Goal: Use online tool/utility: Utilize a website feature to perform a specific function

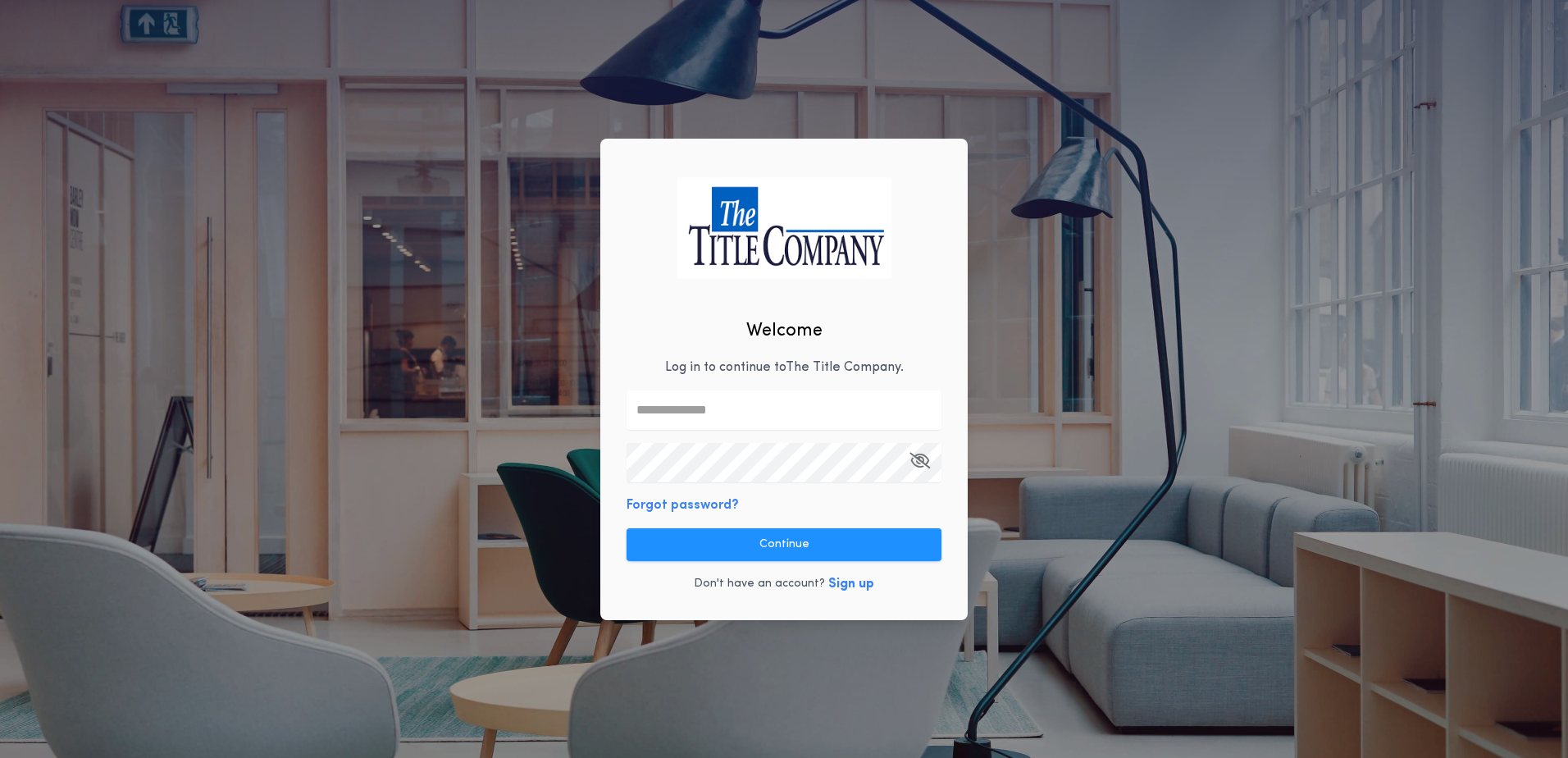
type input "**********"
click at [808, 557] on button "Continue" at bounding box center [784, 545] width 315 height 33
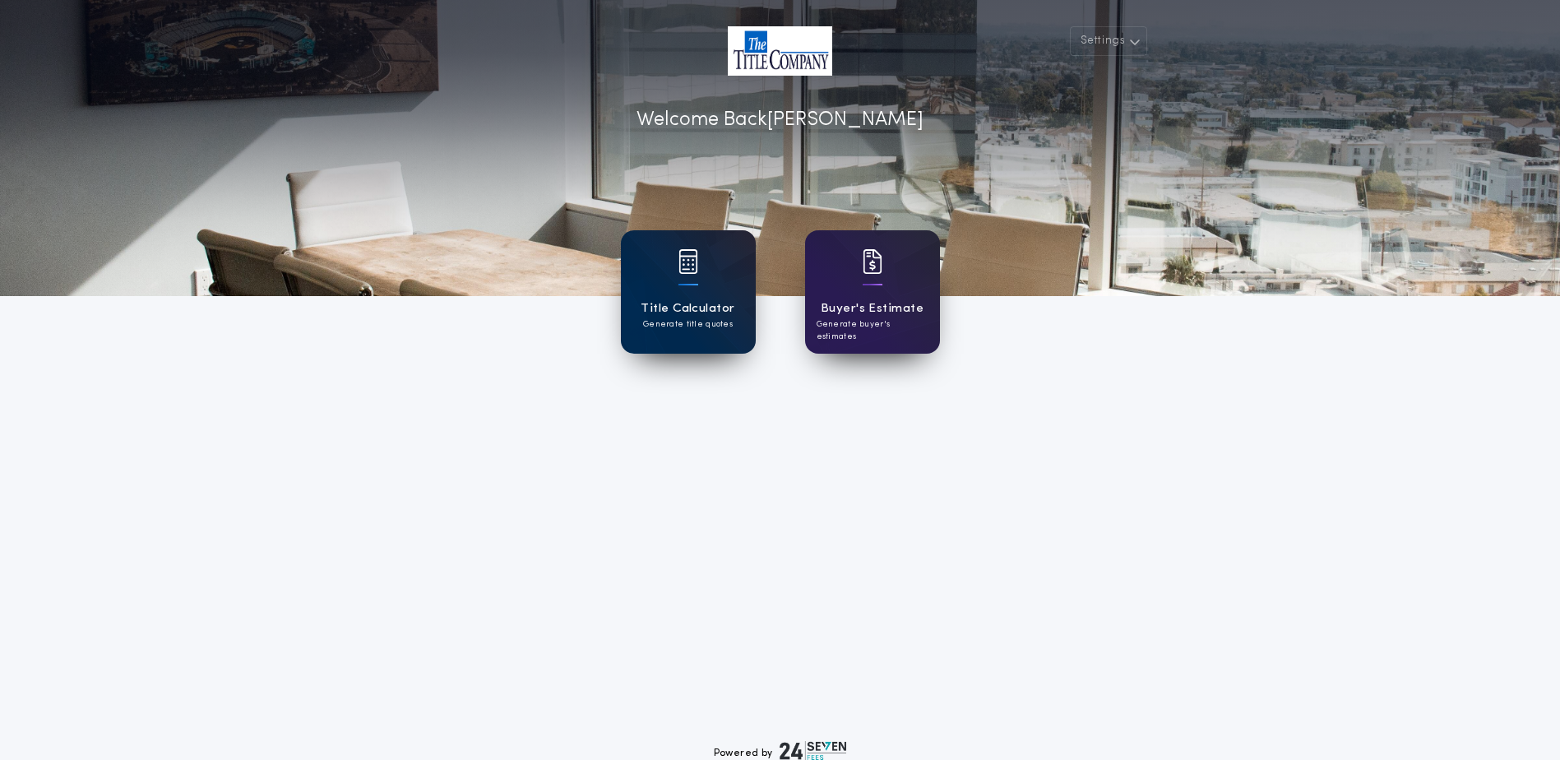
click at [693, 275] on div at bounding box center [689, 272] width 20 height 46
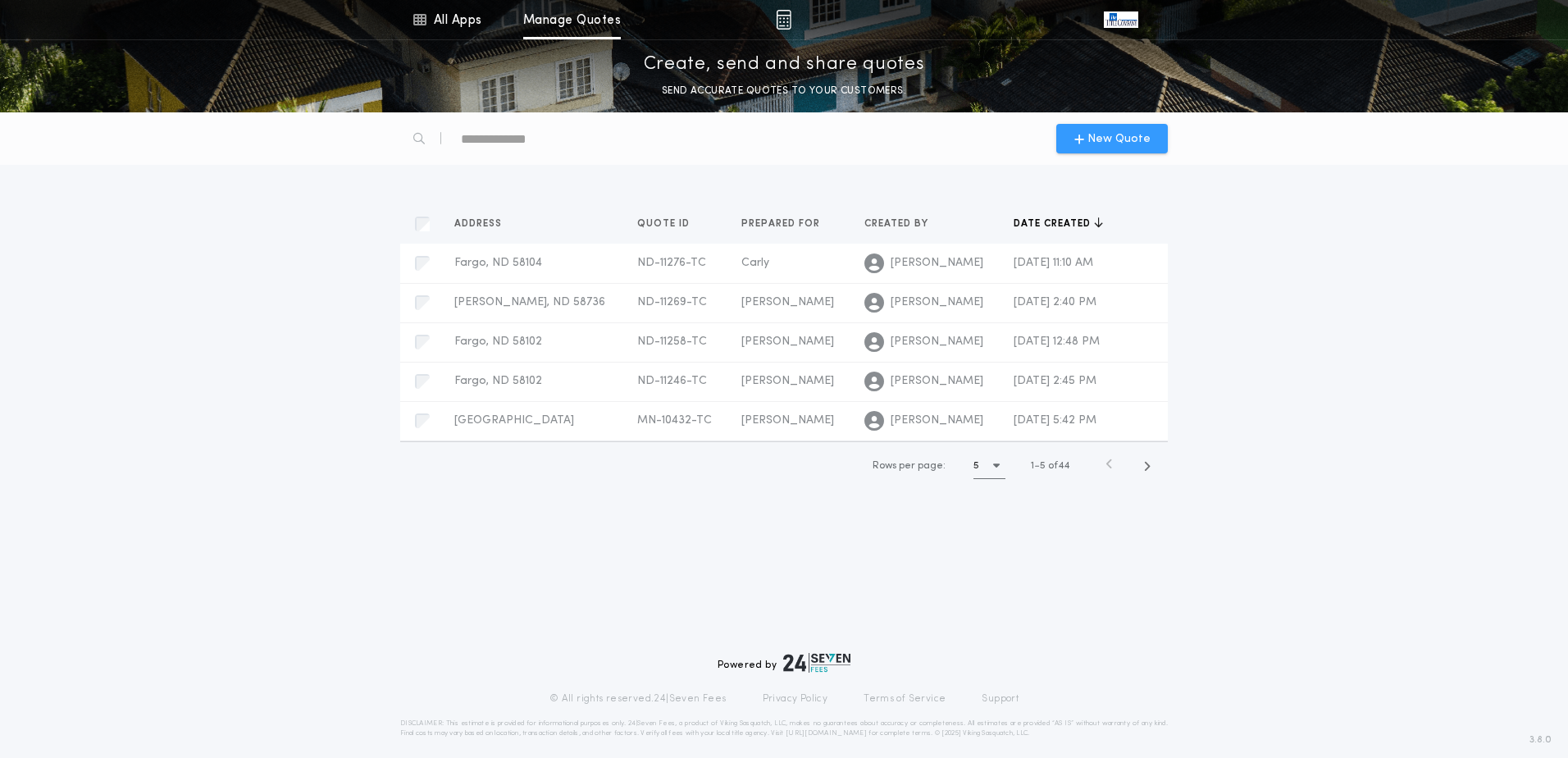
click at [1095, 132] on span "New Quote" at bounding box center [1119, 139] width 63 height 17
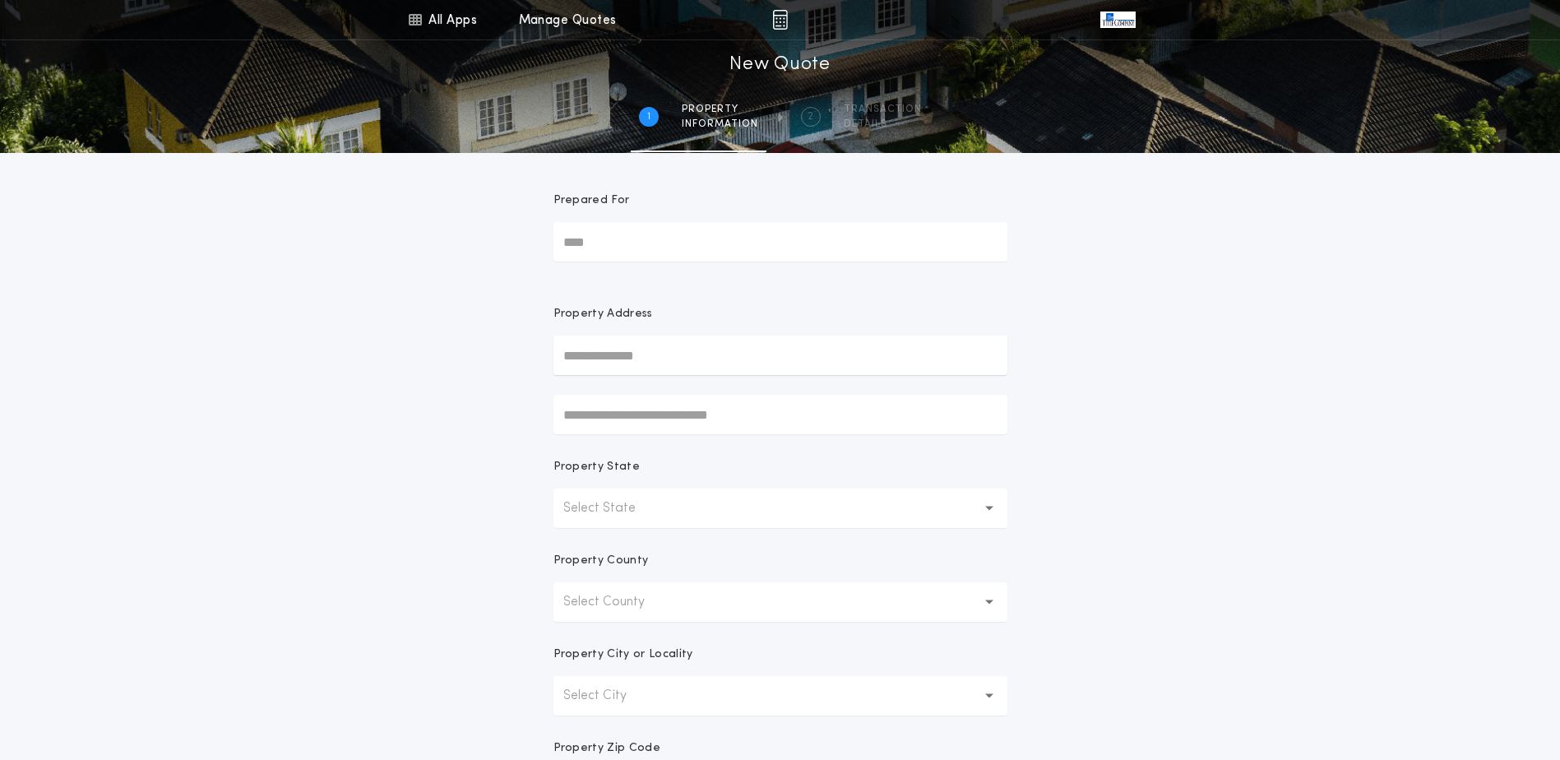
click at [665, 242] on input "Prepared For" at bounding box center [780, 241] width 454 height 39
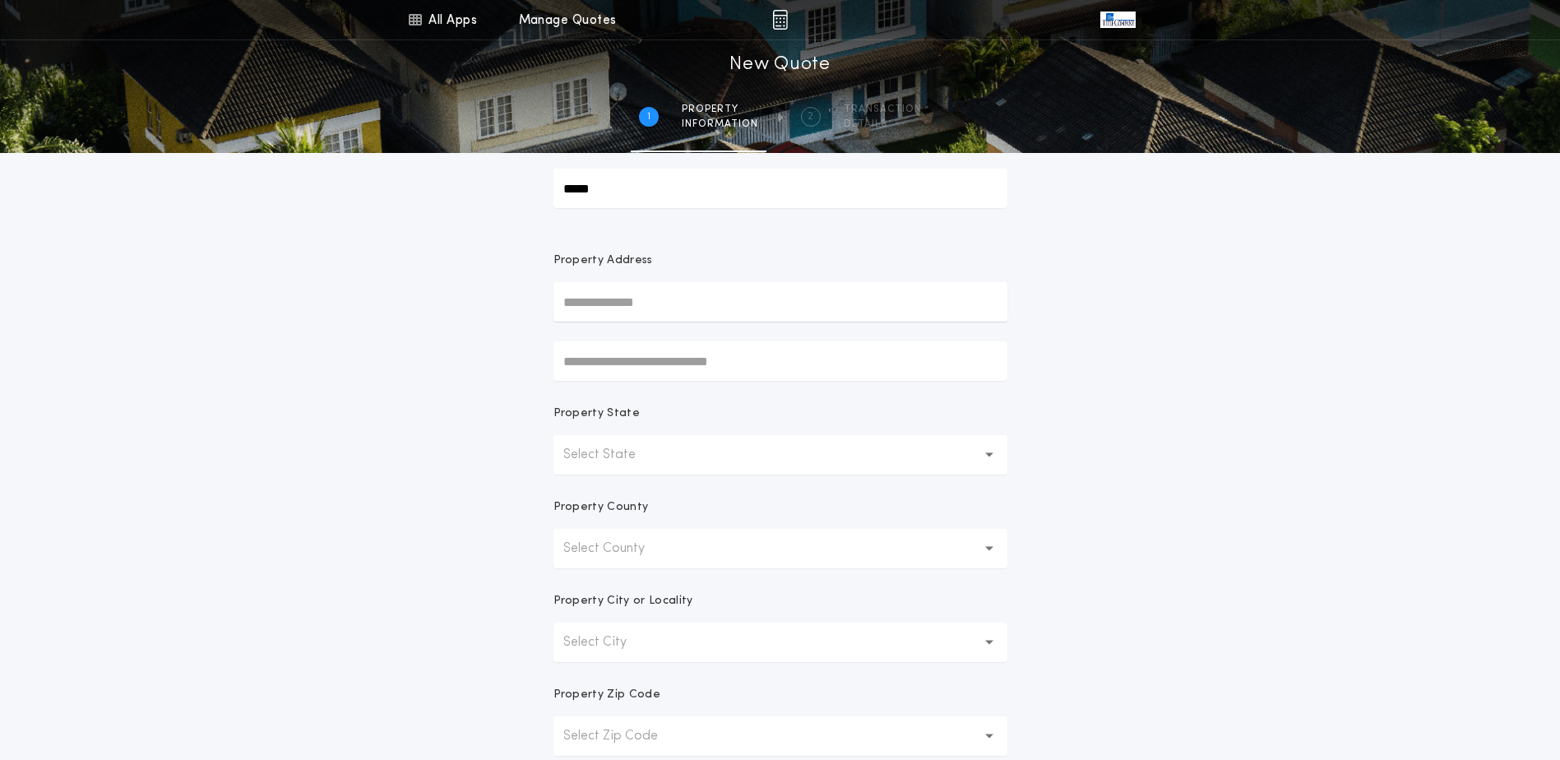
scroll to position [82, 0]
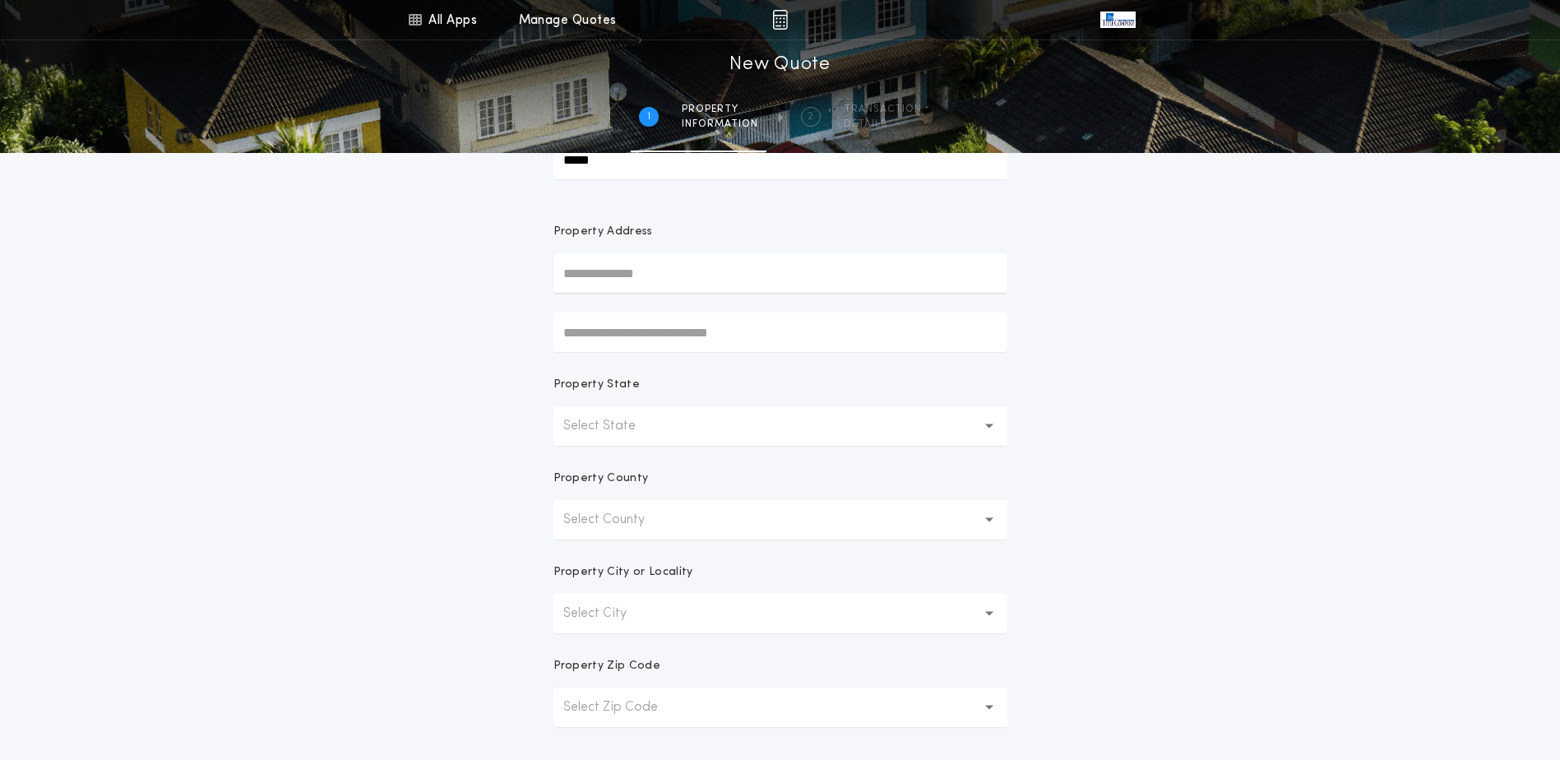
type input "*****"
click at [706, 424] on button "Select State" at bounding box center [780, 425] width 454 height 39
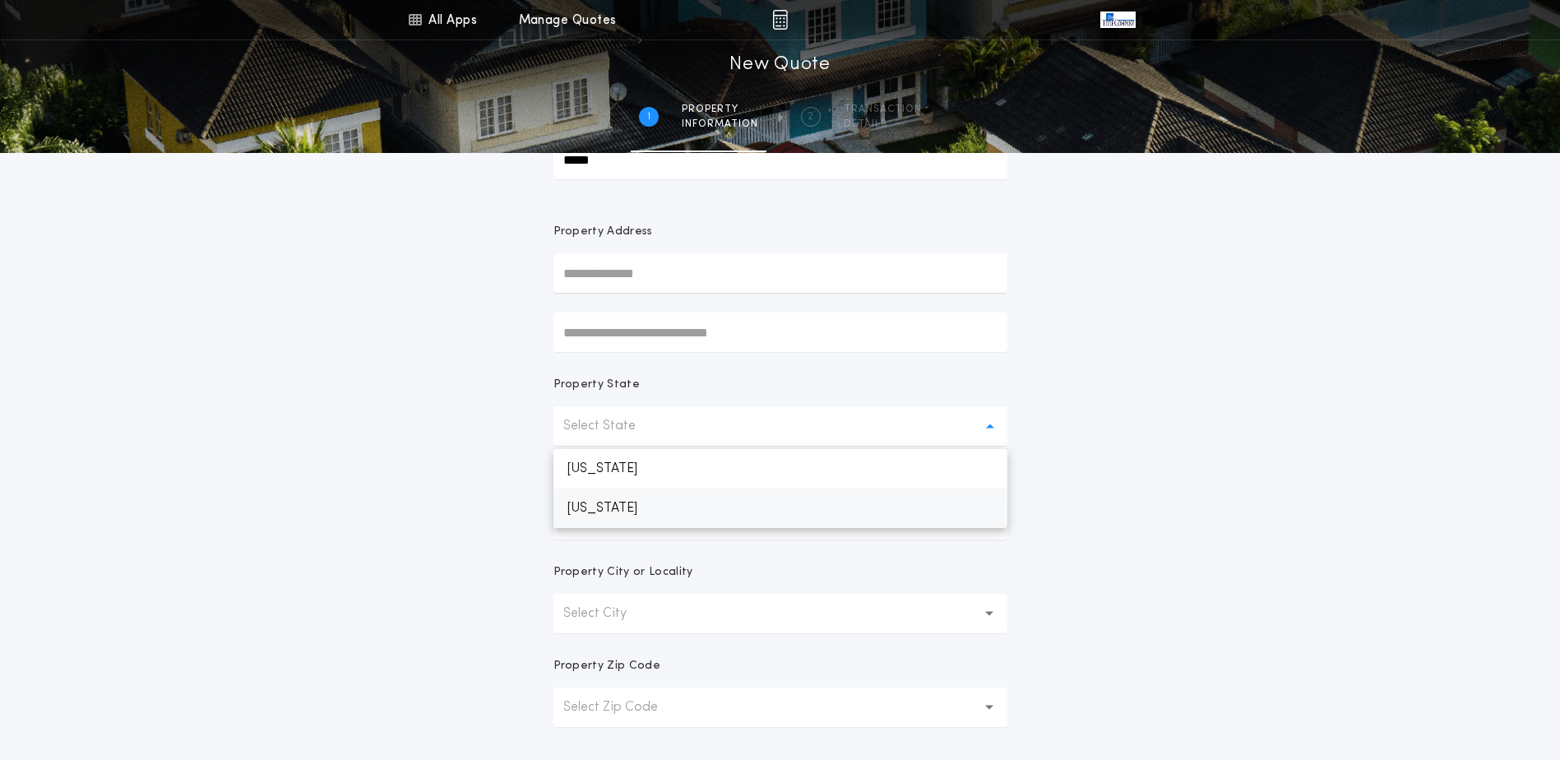
click at [636, 506] on p "[US_STATE]" at bounding box center [780, 508] width 454 height 39
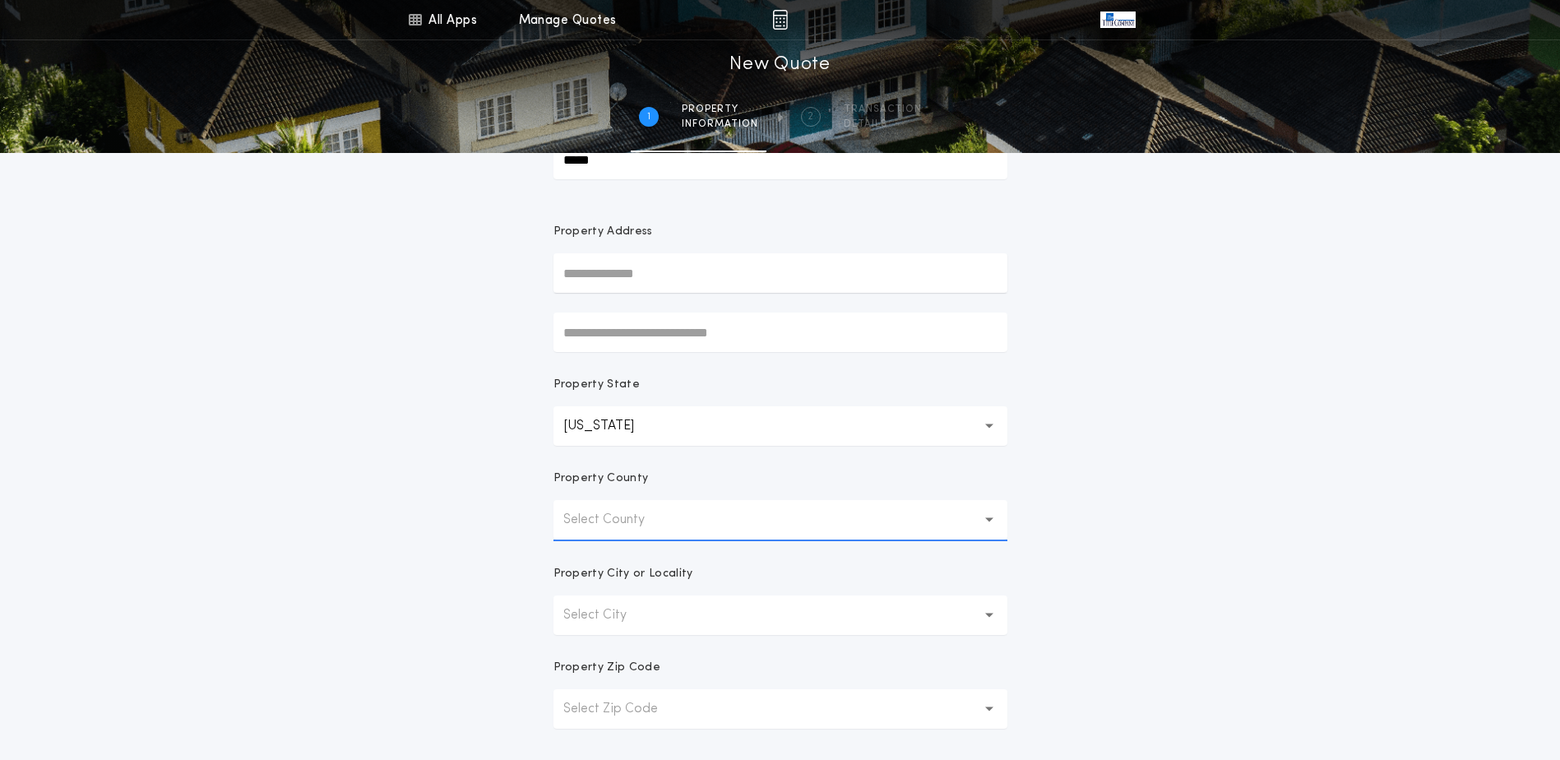
click at [654, 516] on p "Select County" at bounding box center [617, 520] width 108 height 20
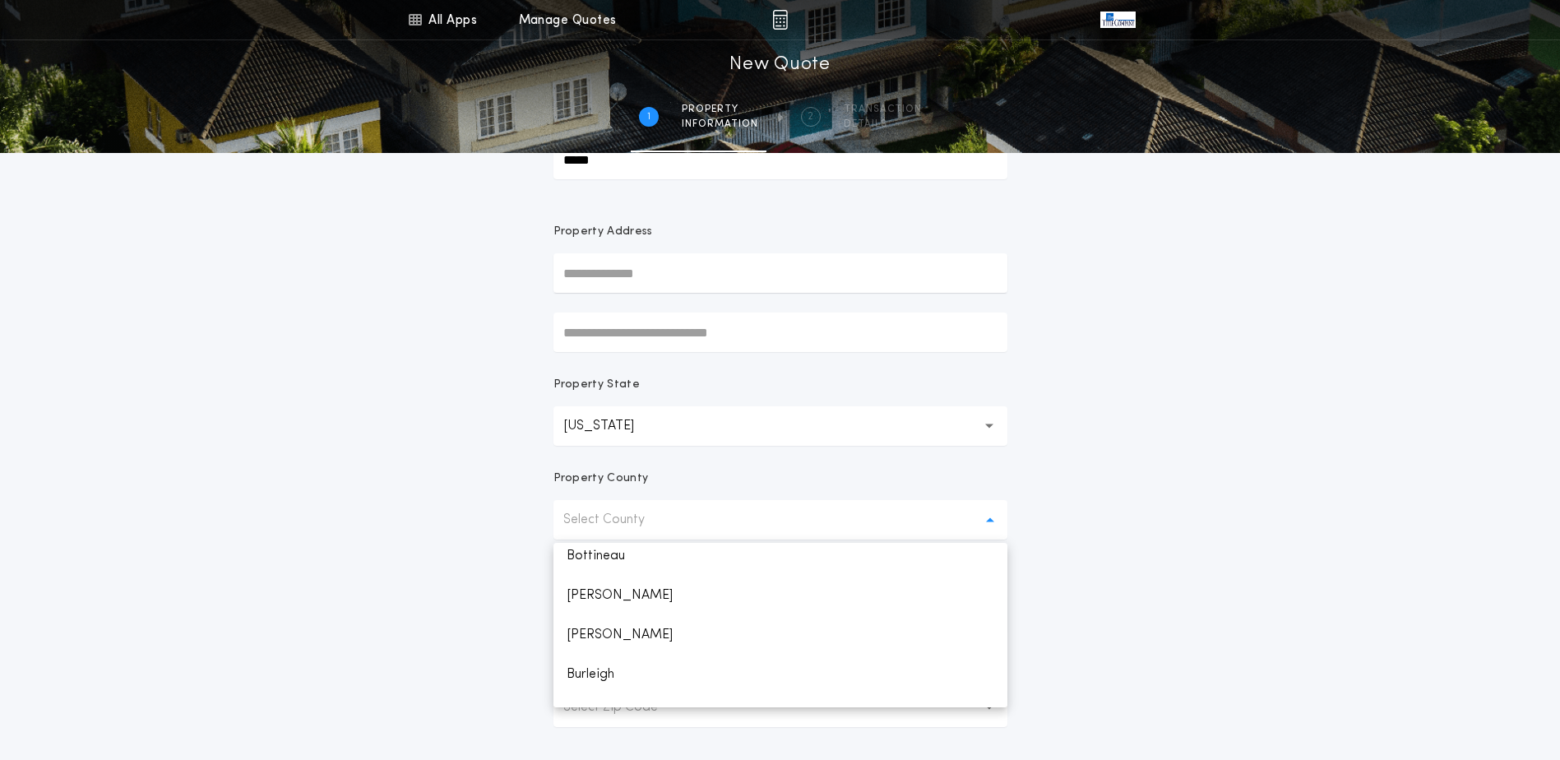
scroll to position [247, 0]
click at [586, 628] on p "[PERSON_NAME]" at bounding box center [780, 631] width 454 height 39
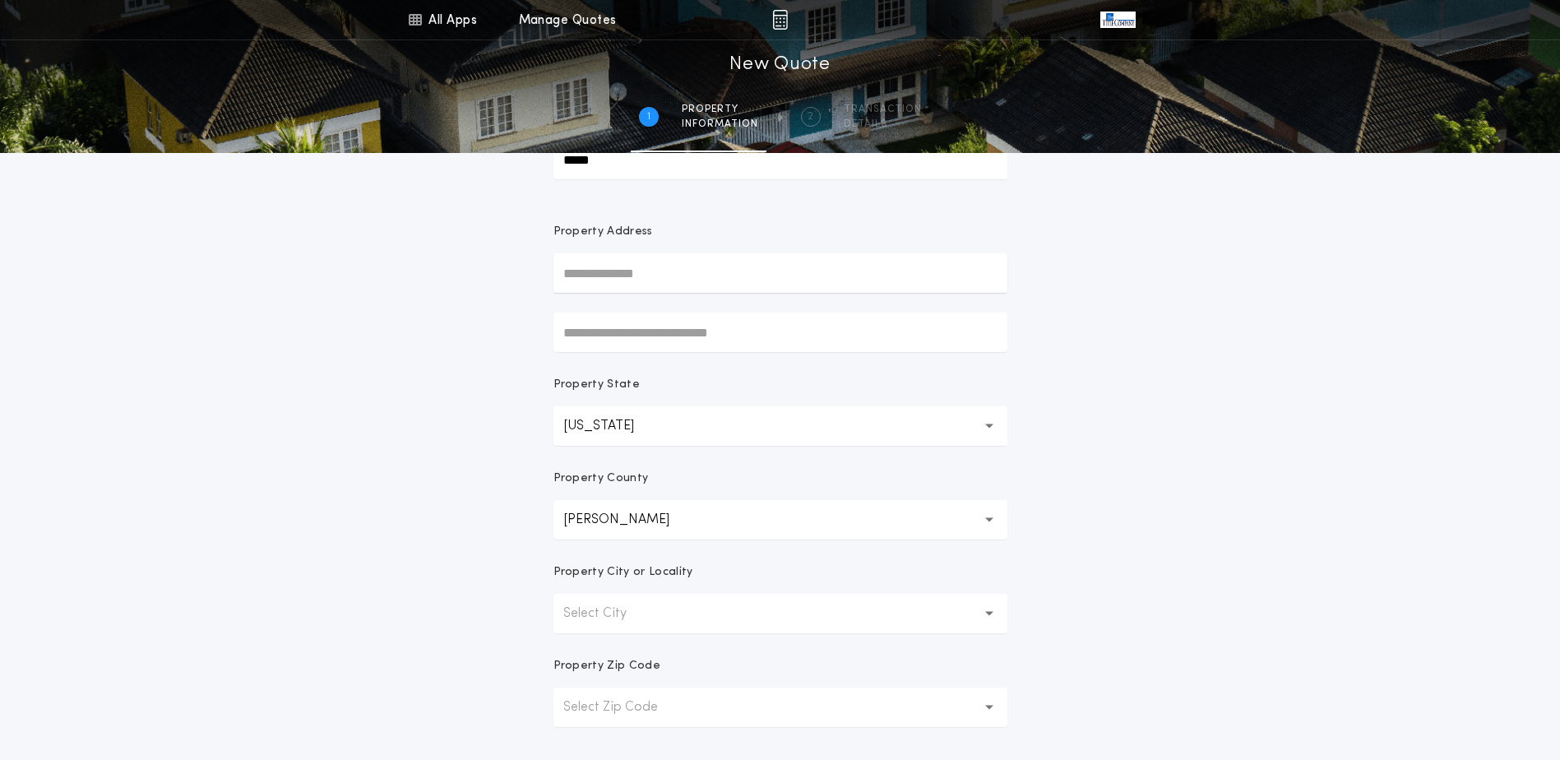
click at [598, 604] on p "Select City" at bounding box center [608, 614] width 90 height 20
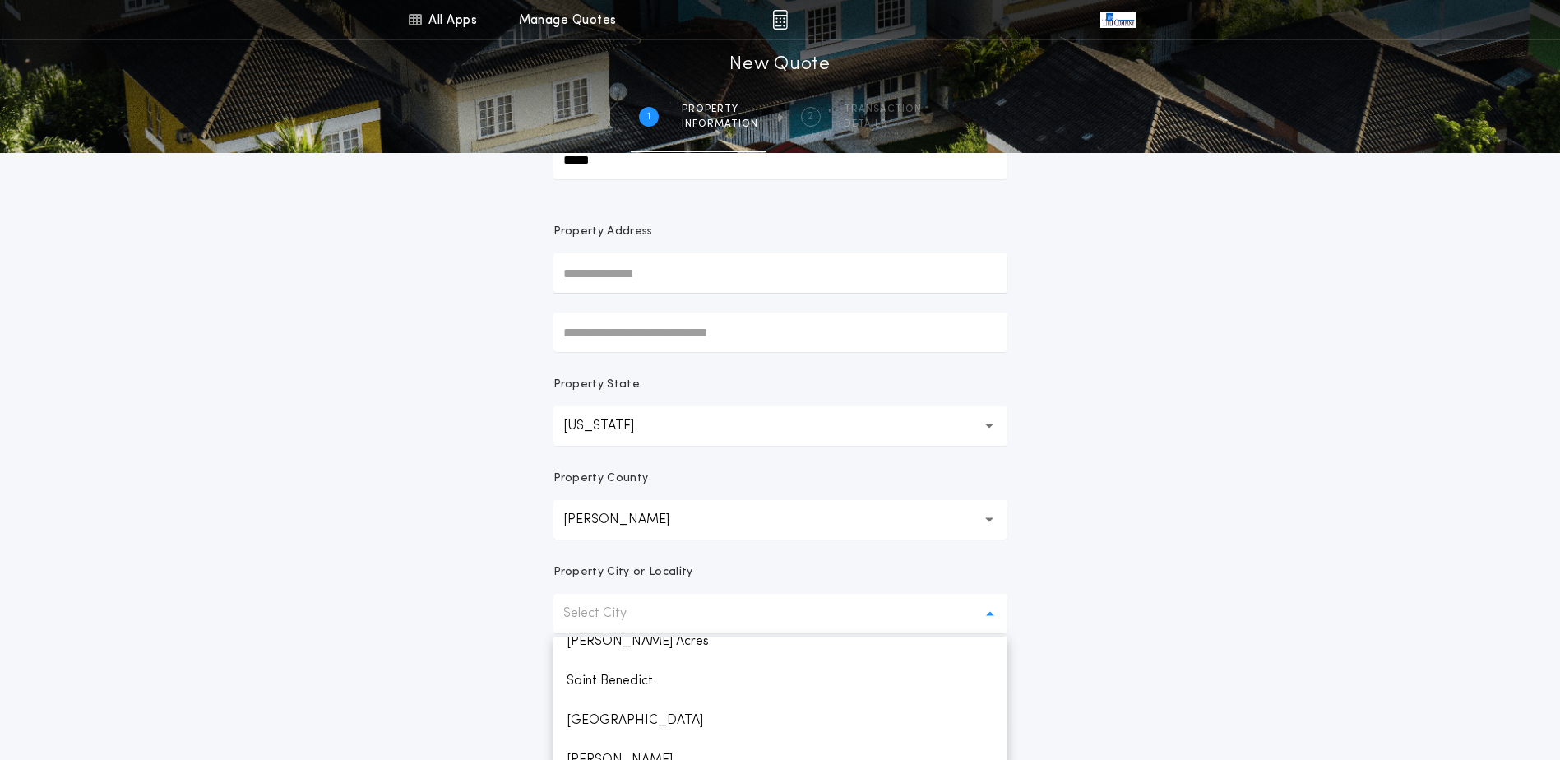
scroll to position [1645, 0]
click at [622, 671] on p "[PERSON_NAME] Acres" at bounding box center [780, 669] width 454 height 39
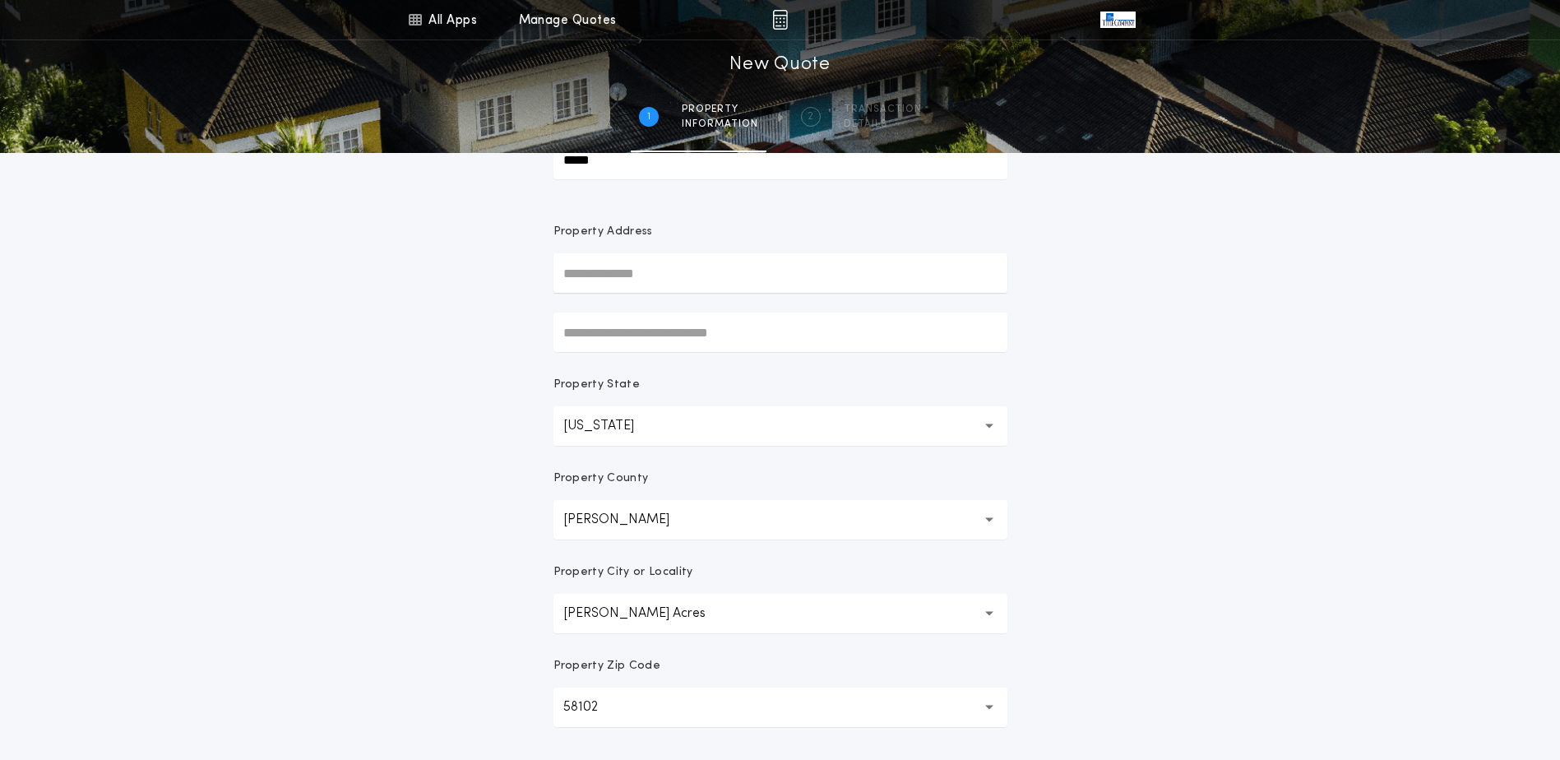
scroll to position [247, 0]
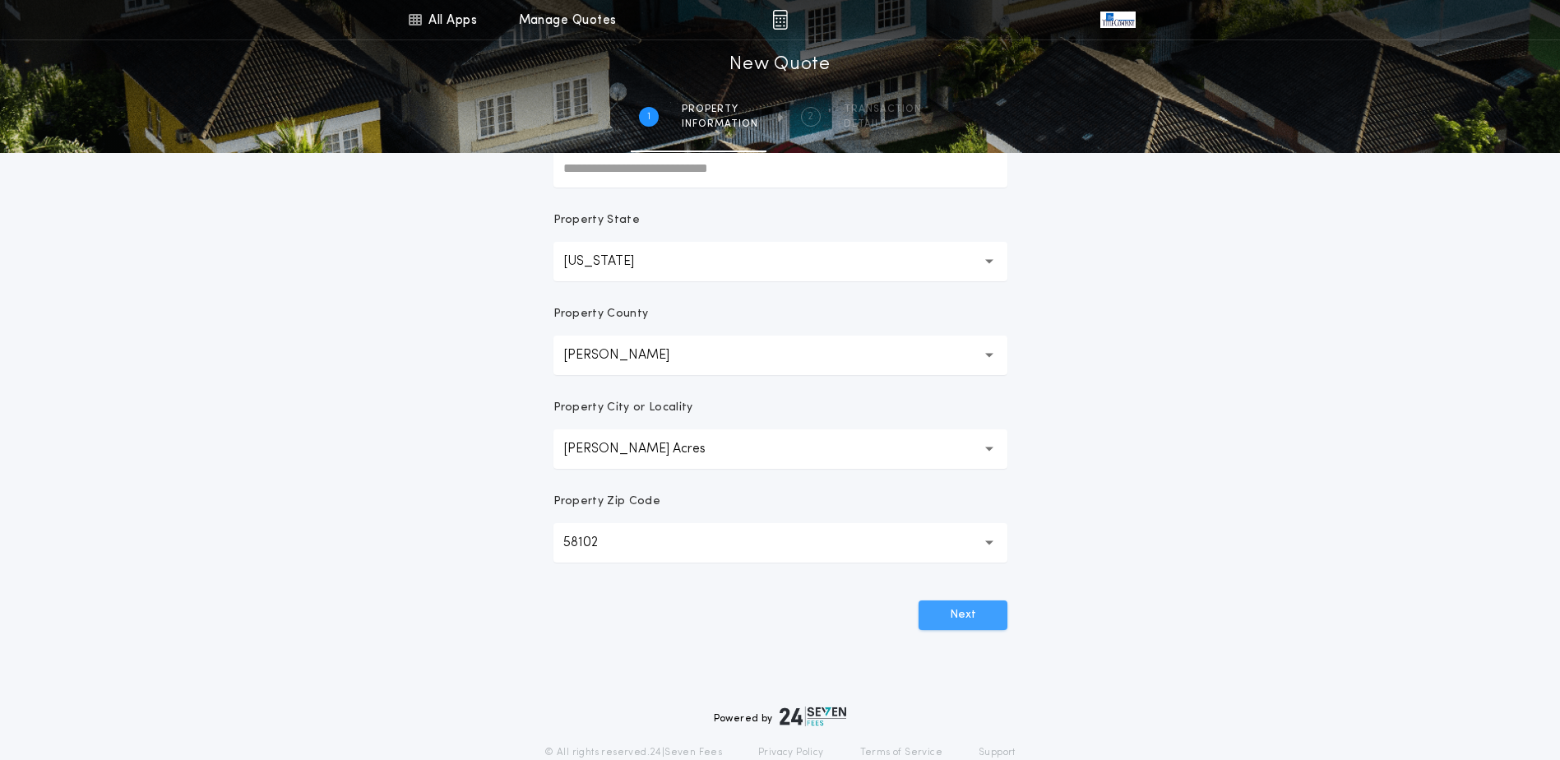
click at [970, 617] on button "Next" at bounding box center [963, 615] width 89 height 30
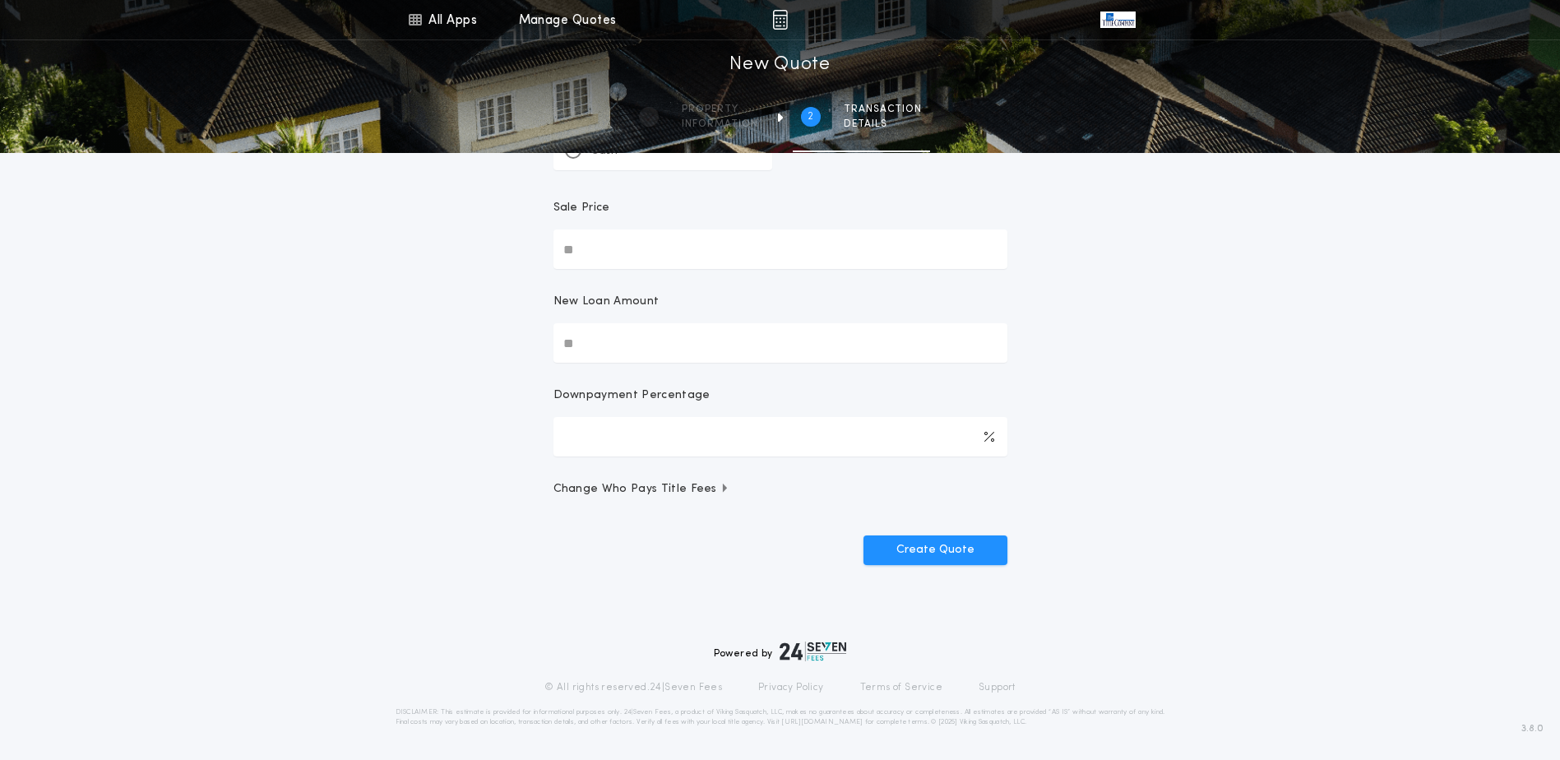
scroll to position [0, 0]
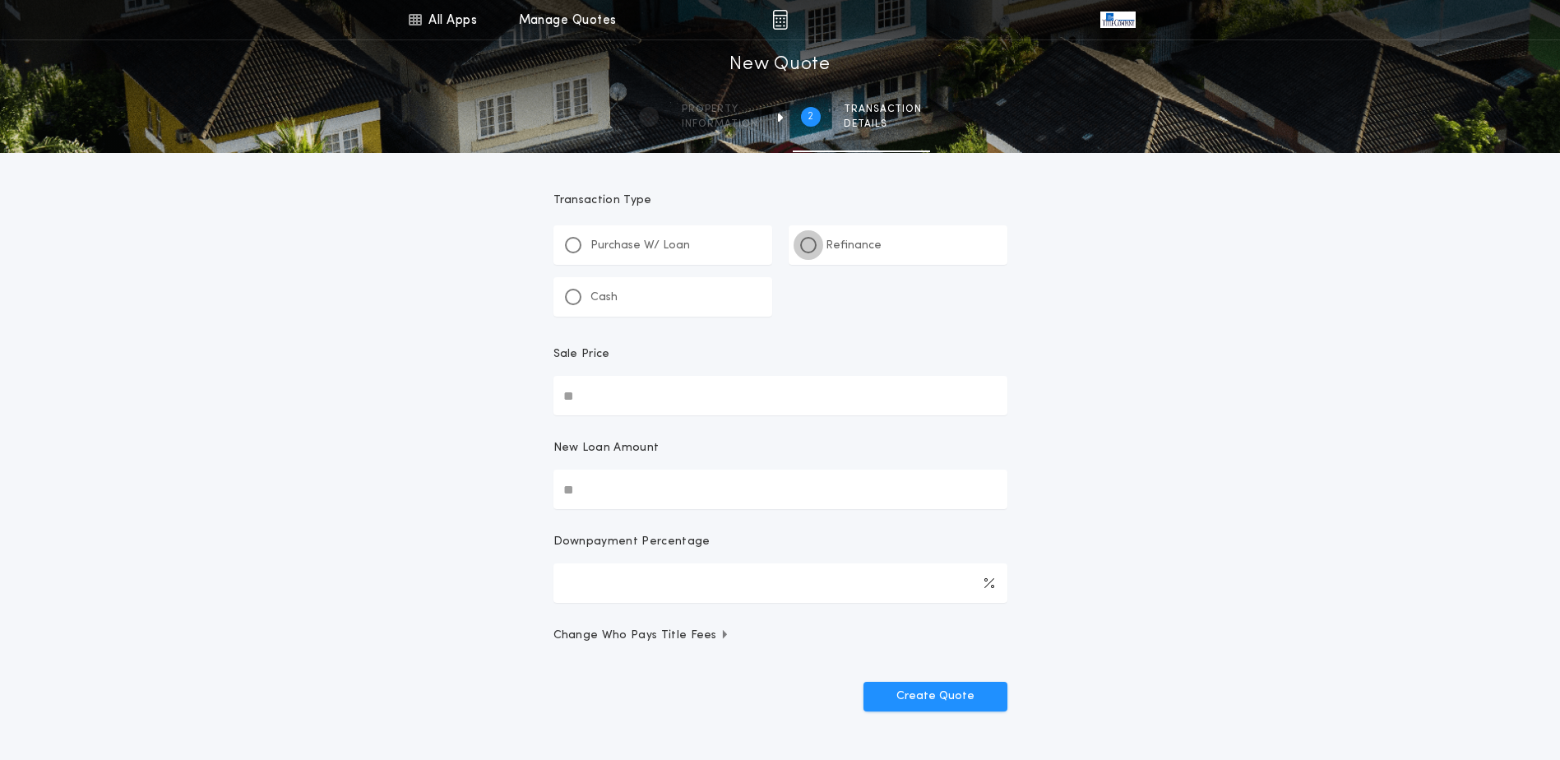
click at [805, 248] on div at bounding box center [808, 245] width 8 height 8
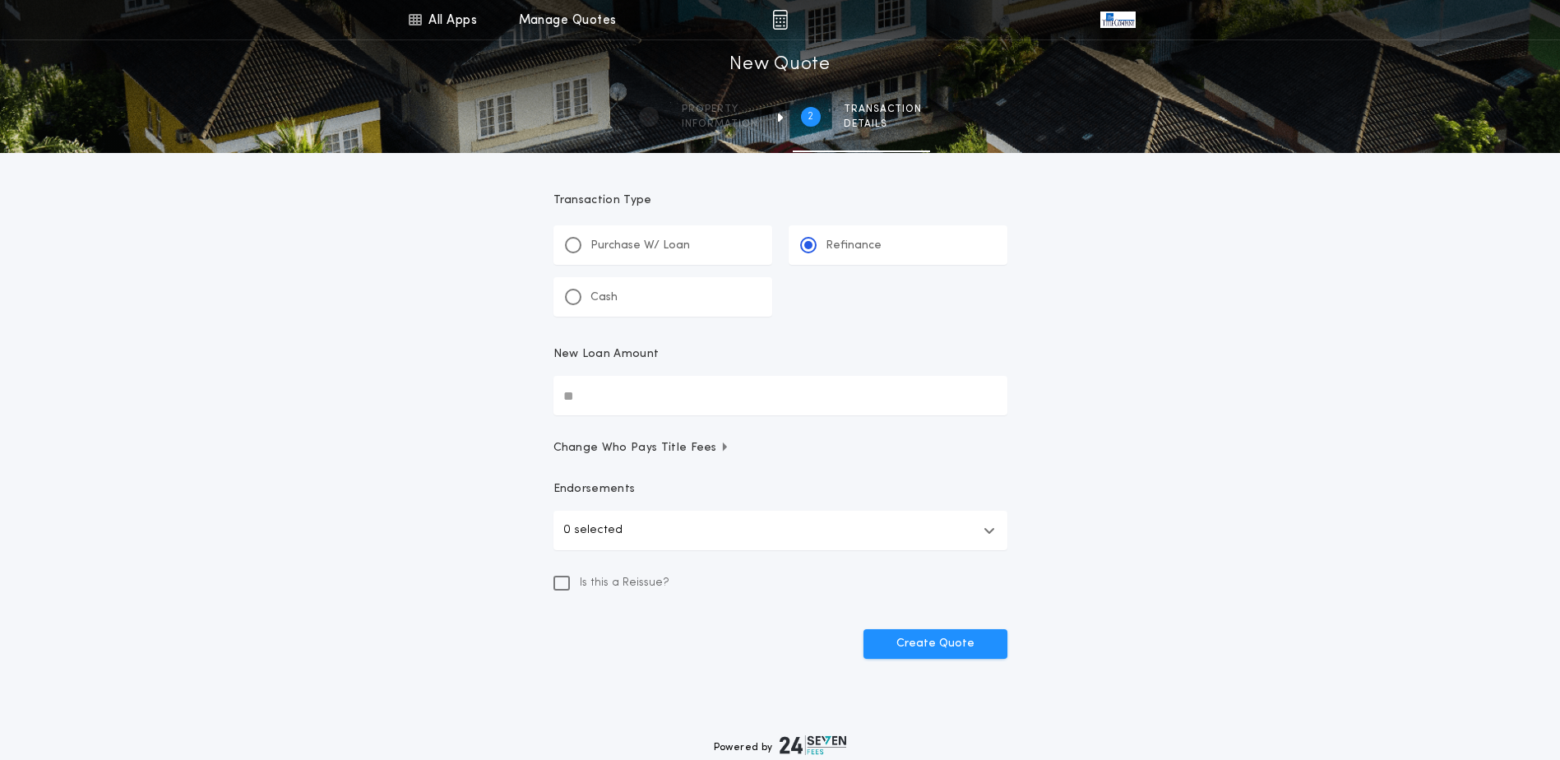
click at [613, 396] on input "New Loan Amount" at bounding box center [780, 395] width 454 height 39
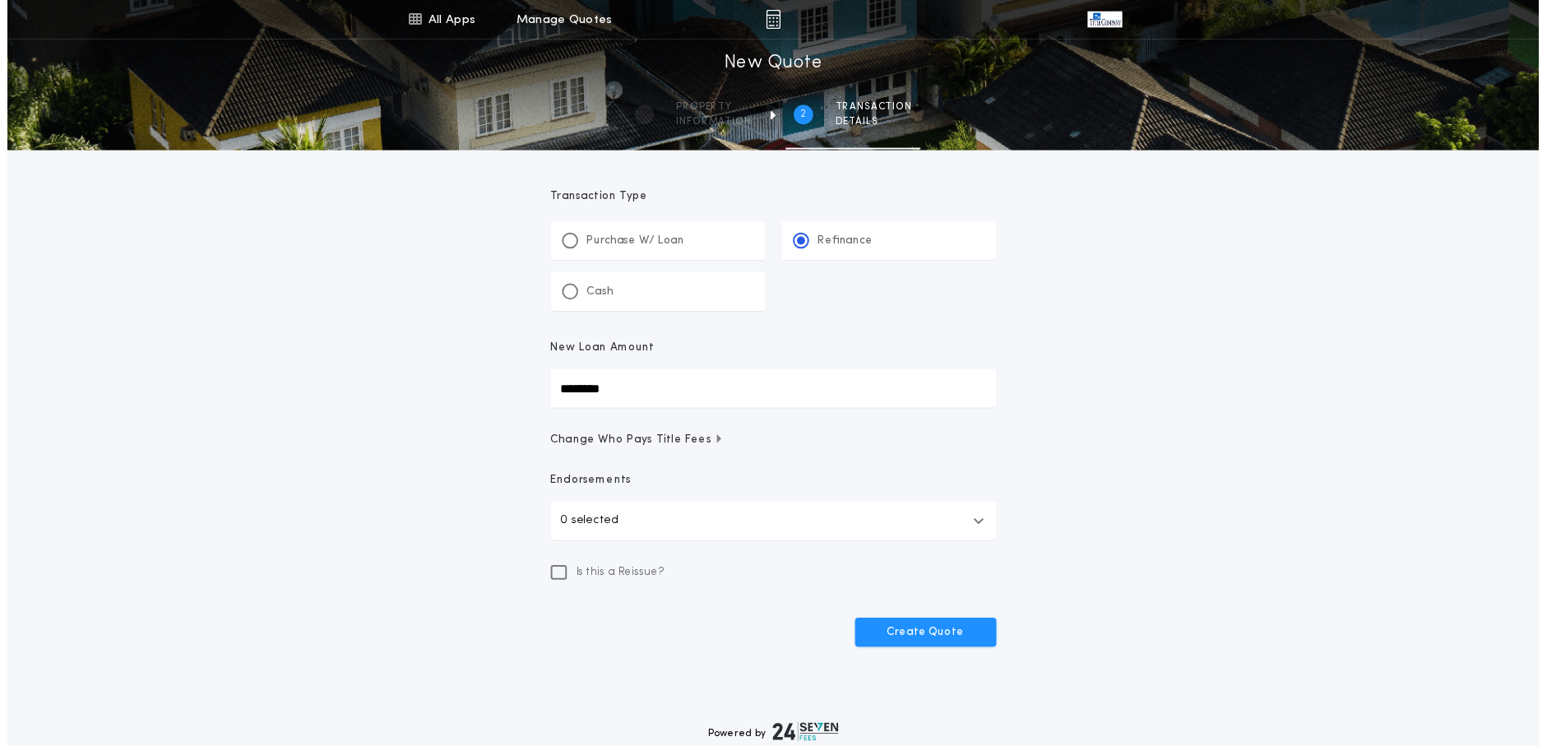
scroll to position [82, 0]
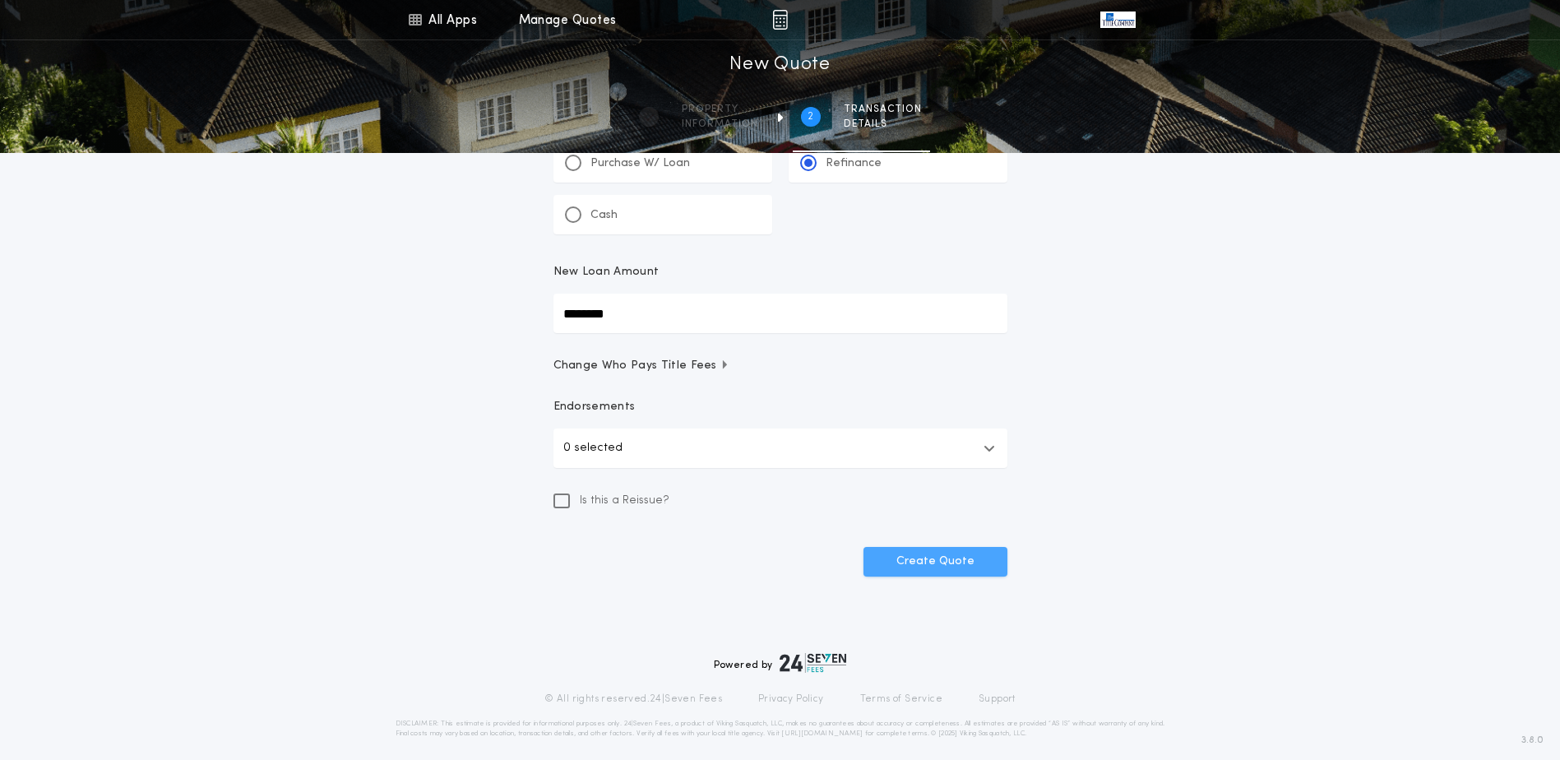
type input "********"
click at [964, 564] on button "Create Quote" at bounding box center [936, 562] width 144 height 30
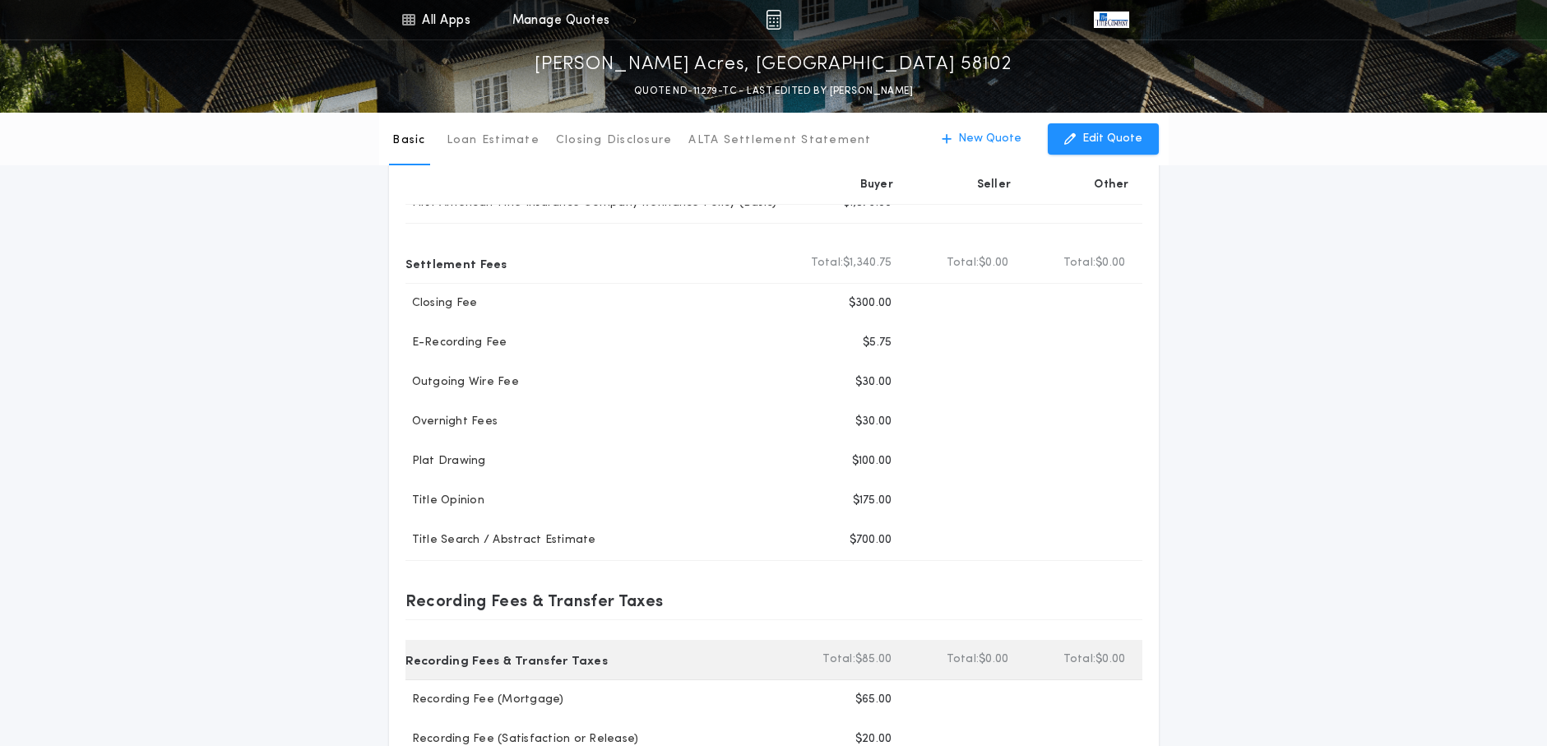
scroll to position [164, 0]
